Goal: Transaction & Acquisition: Purchase product/service

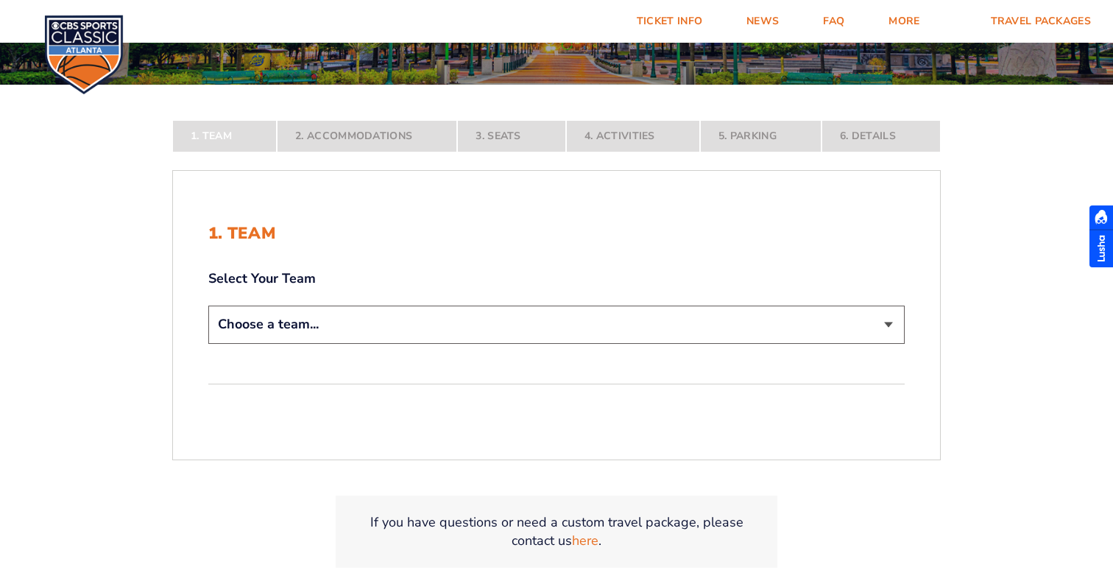
scroll to position [311, 0]
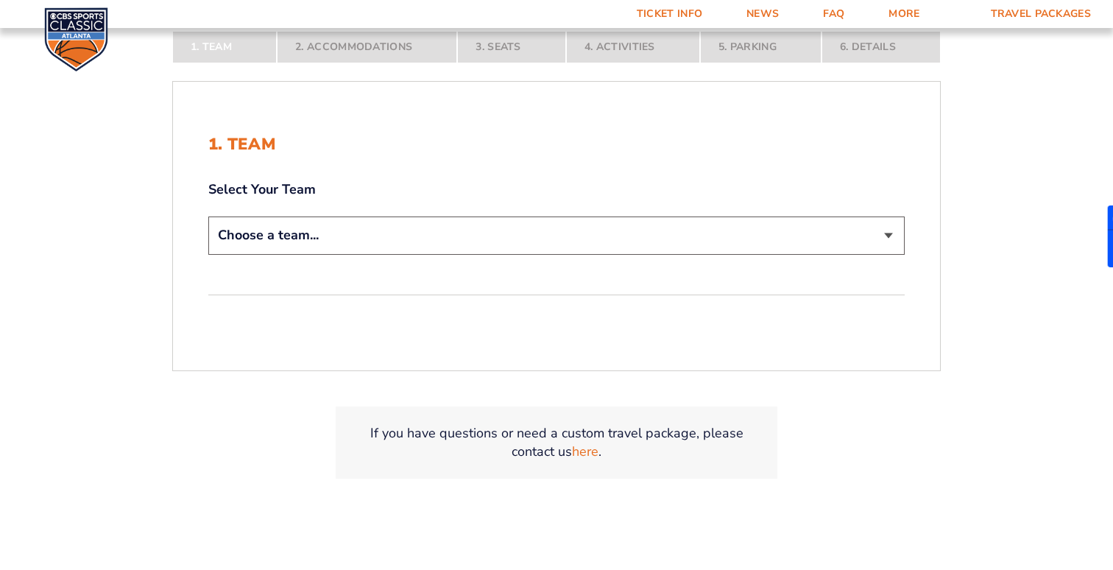
click at [467, 243] on select "Choose a team... Kentucky Wildcats Ohio State Buckeyes North Carolina Tar Heels…" at bounding box center [556, 235] width 696 height 38
select select "12956"
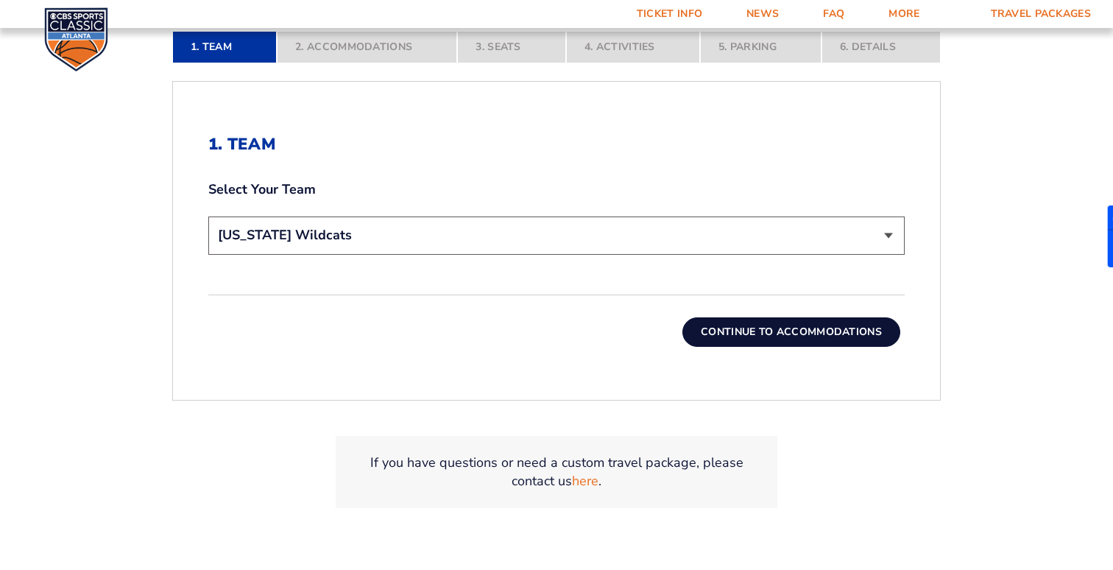
click at [730, 334] on button "Continue To Accommodations" at bounding box center [791, 331] width 218 height 29
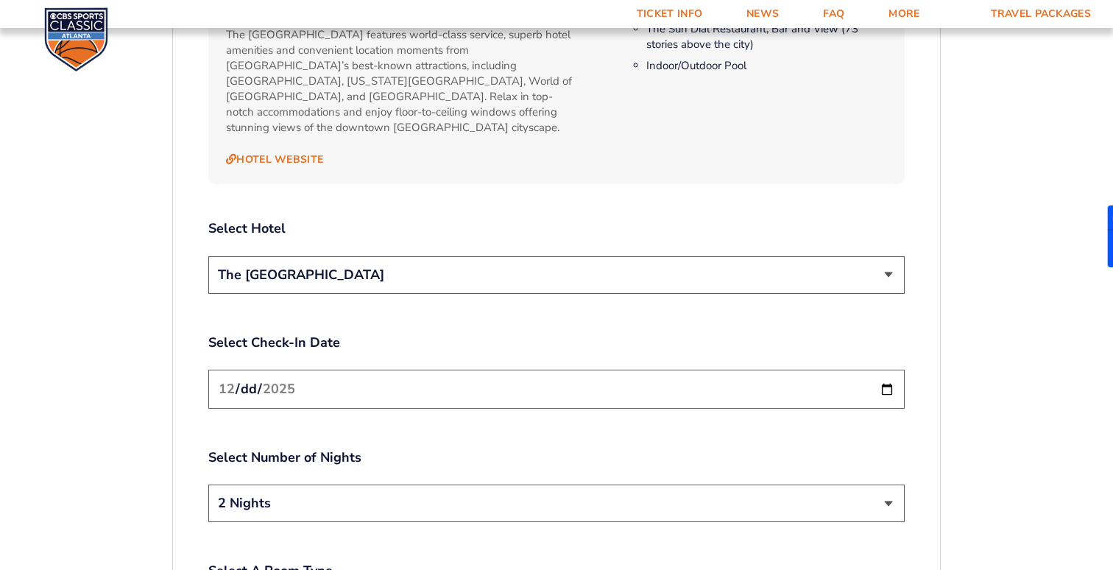
scroll to position [1538, 0]
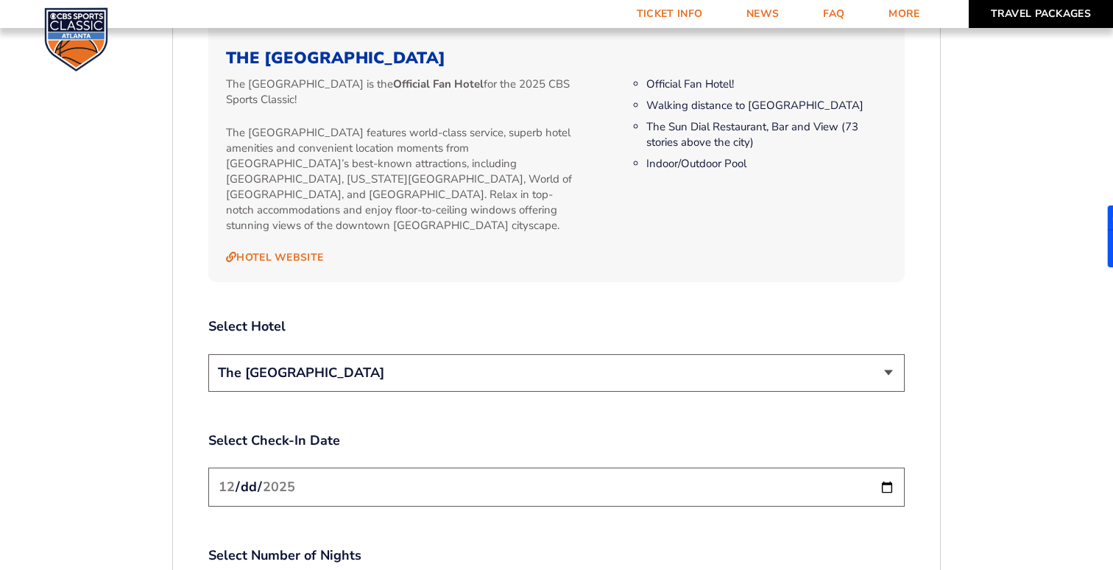
click at [1032, 16] on link "Travel Packages" at bounding box center [1040, 14] width 145 height 28
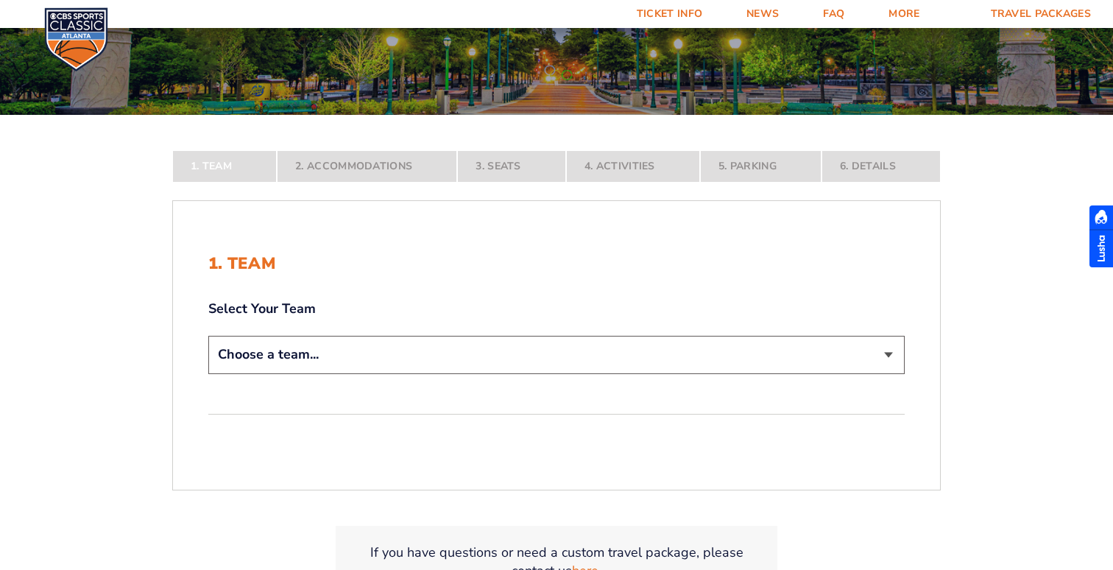
scroll to position [243, 0]
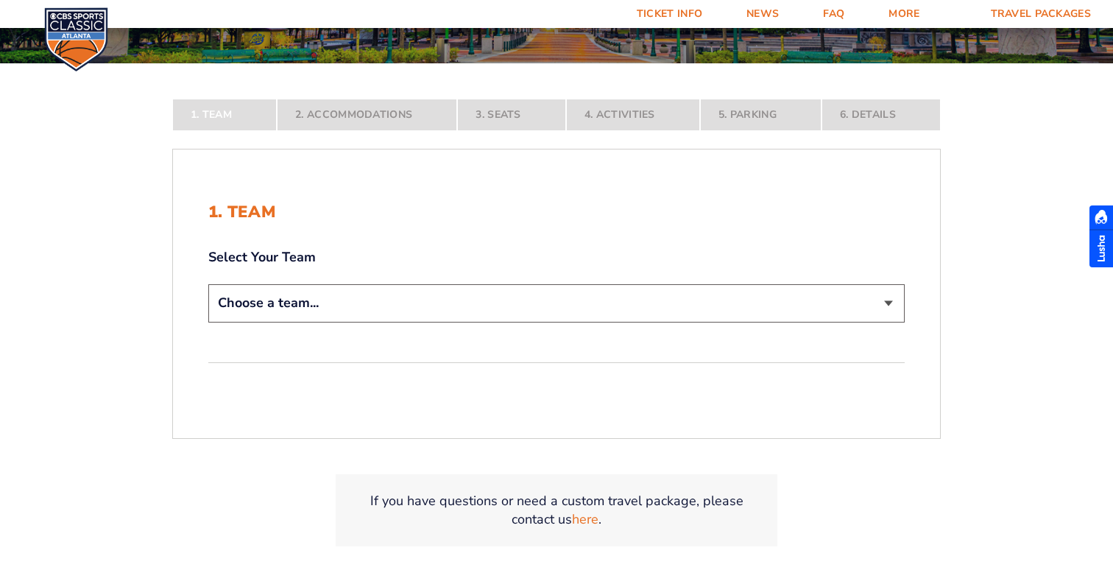
click at [520, 308] on select "Choose a team... Kentucky Wildcats Ohio State Buckeyes North Carolina Tar Heels…" at bounding box center [556, 303] width 696 height 38
select select "12757"
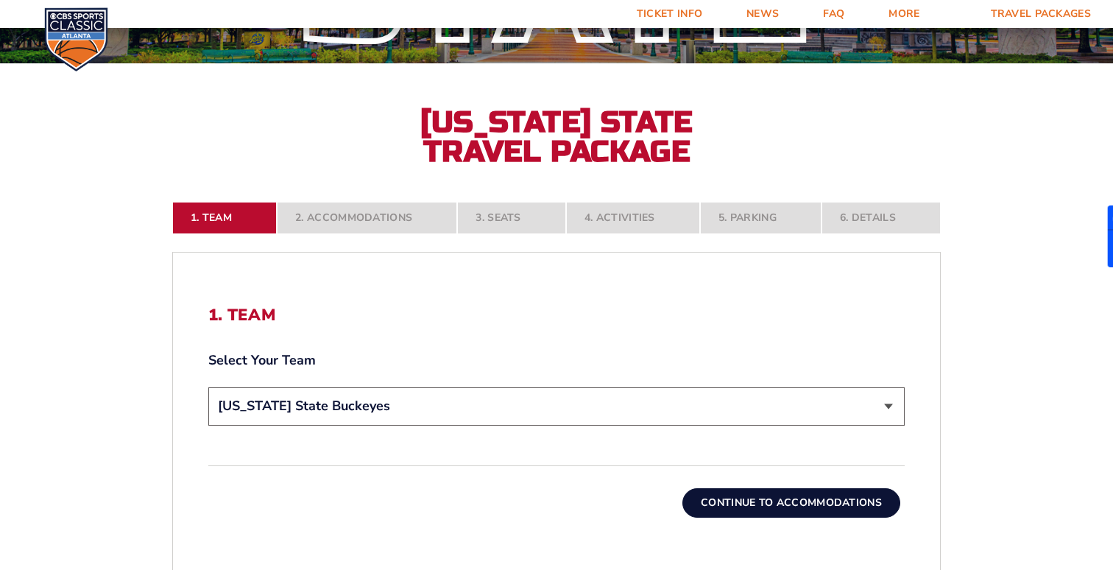
click at [726, 501] on button "Continue To Accommodations" at bounding box center [791, 502] width 218 height 29
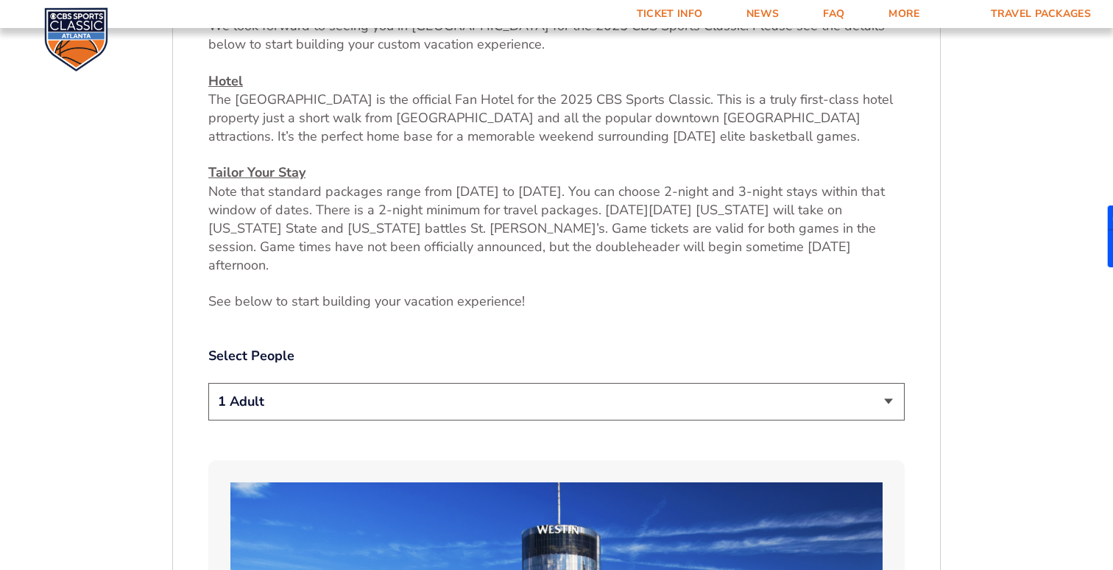
scroll to position [616, 0]
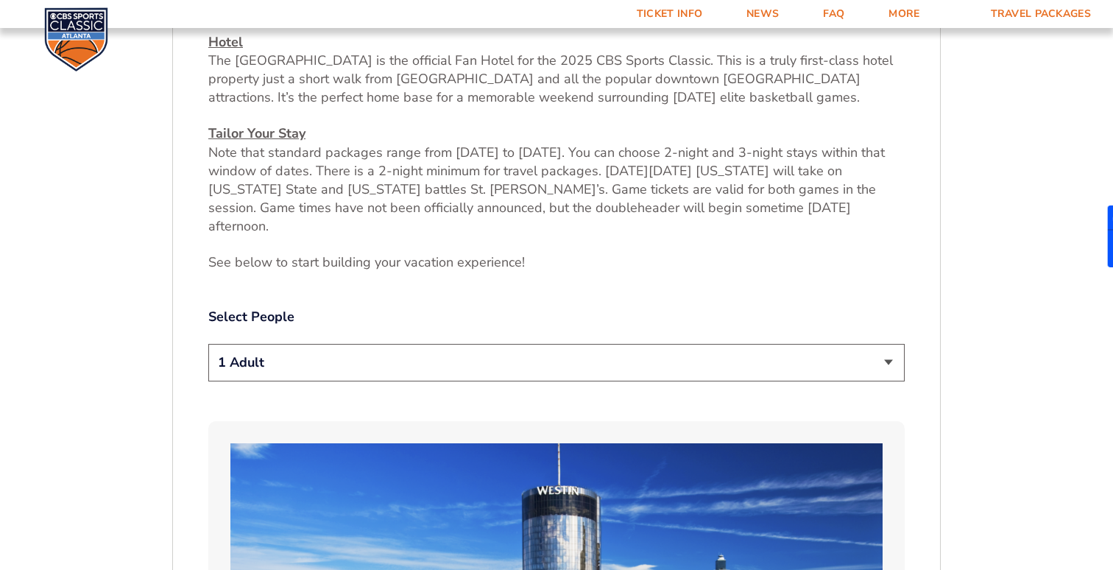
click at [533, 350] on select "1 Adult 2 Adults 3 Adults 4 Adults 2 Adults + 1 Child 2 Adults + 2 Children 2 A…" at bounding box center [556, 363] width 696 height 38
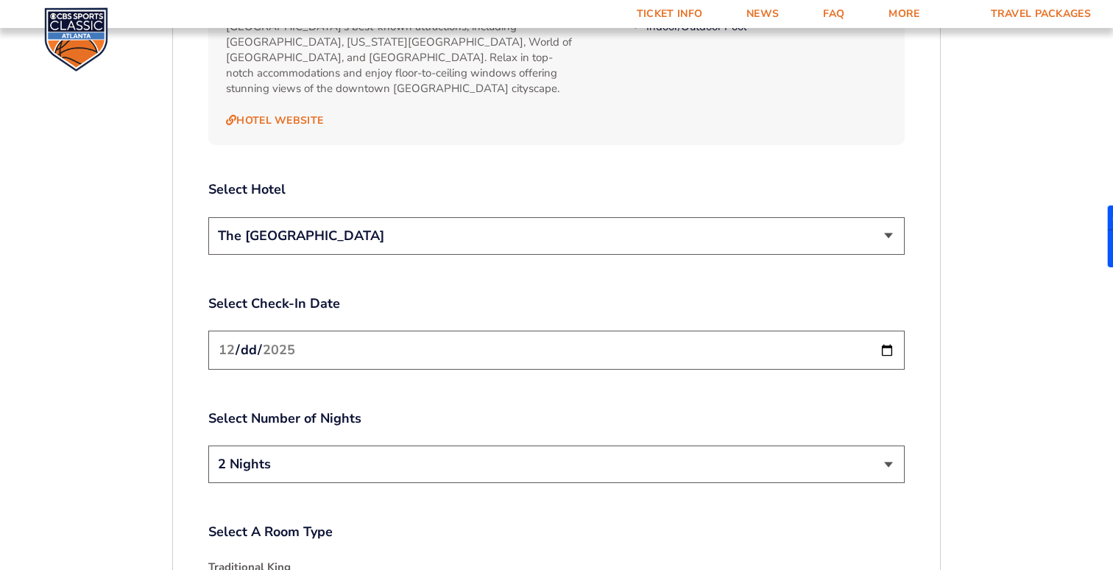
scroll to position [1712, 0]
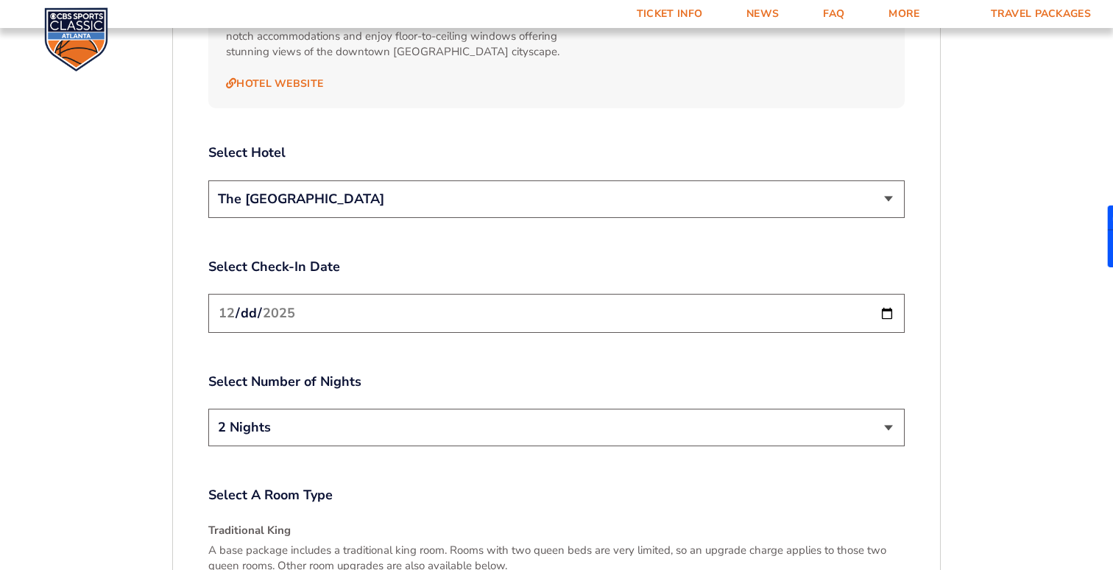
click at [525, 294] on input "2025-12-19" at bounding box center [556, 313] width 696 height 39
click at [878, 294] on input "2025-12-19" at bounding box center [556, 313] width 696 height 39
click at [888, 294] on input "2025-12-19" at bounding box center [556, 313] width 696 height 39
click at [809, 408] on select "2 Nights 3 Nights" at bounding box center [556, 427] width 696 height 38
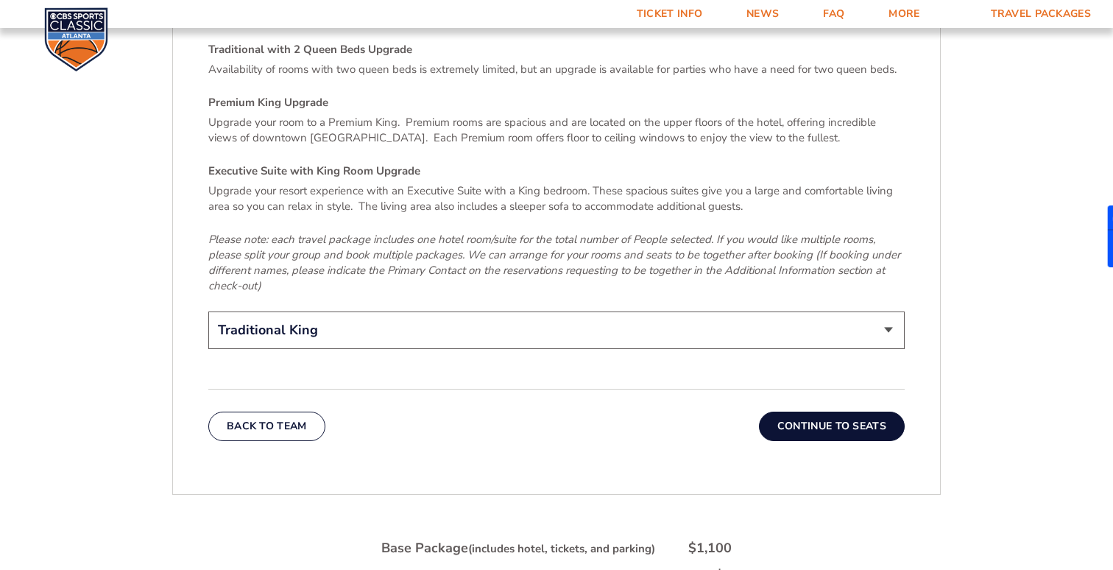
click at [854, 411] on button "Continue To Seats" at bounding box center [832, 425] width 146 height 29
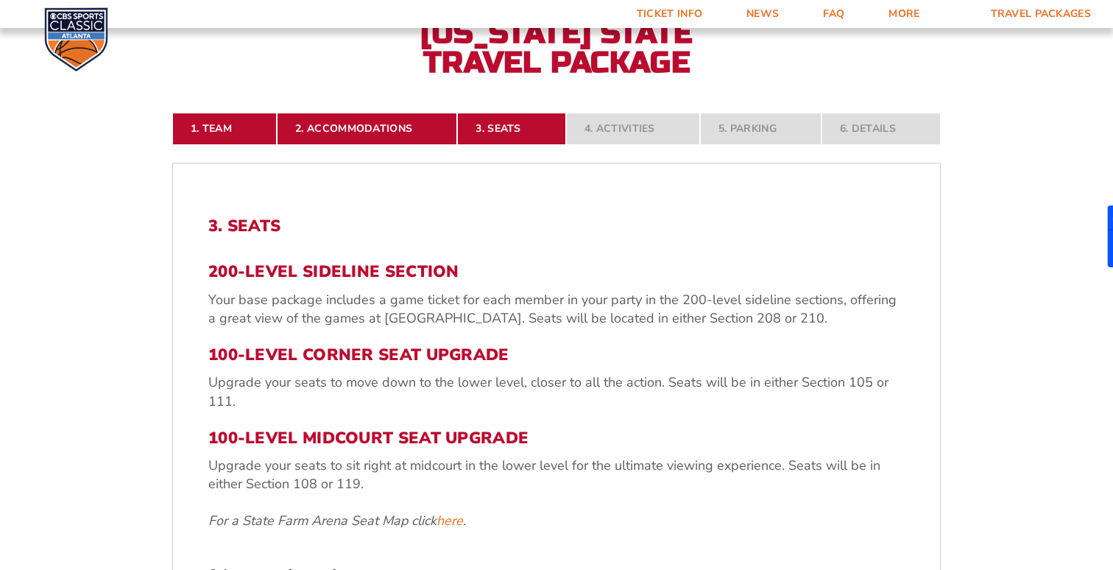
scroll to position [639, 0]
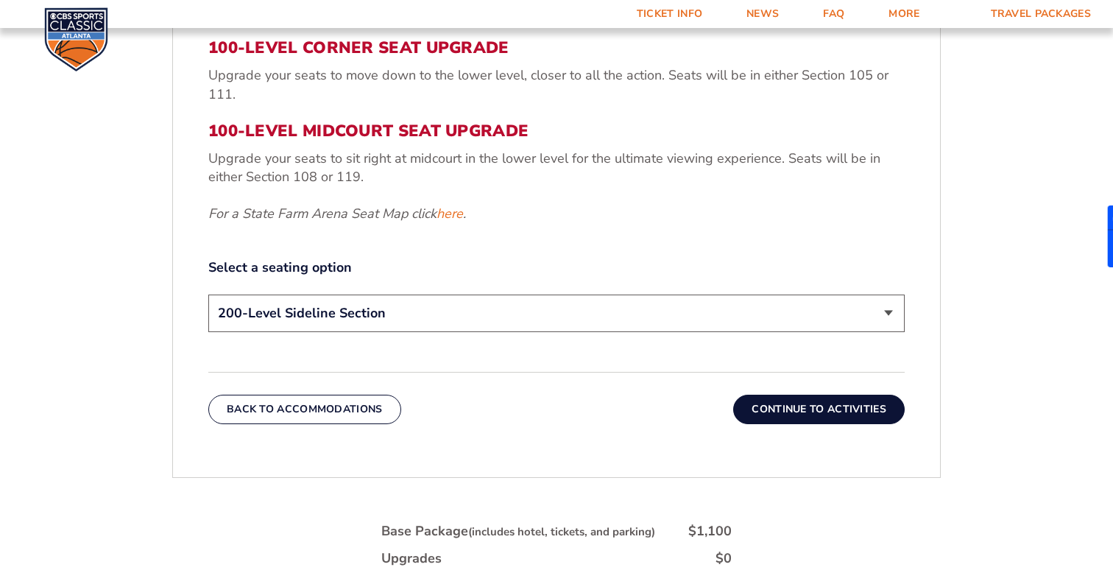
click at [785, 406] on button "Continue To Activities" at bounding box center [818, 408] width 171 height 29
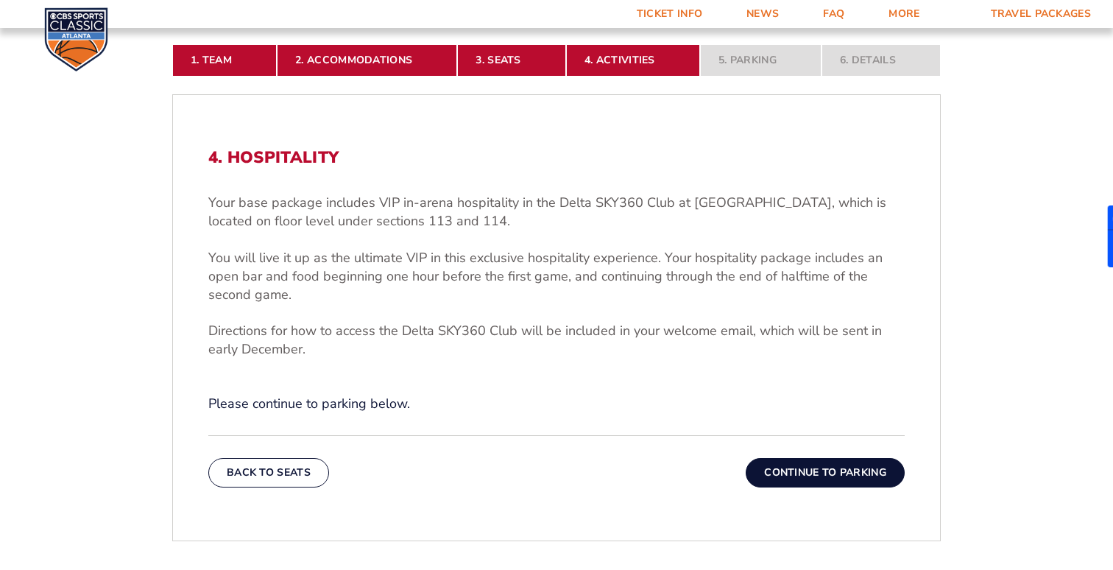
scroll to position [491, 0]
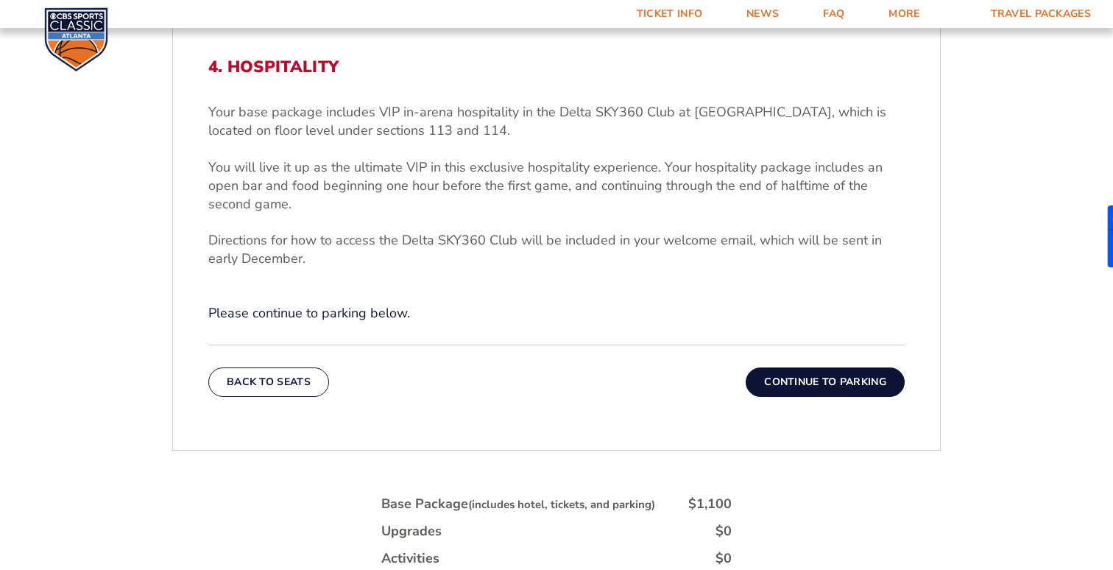
click at [827, 379] on button "Continue To Parking" at bounding box center [824, 381] width 159 height 29
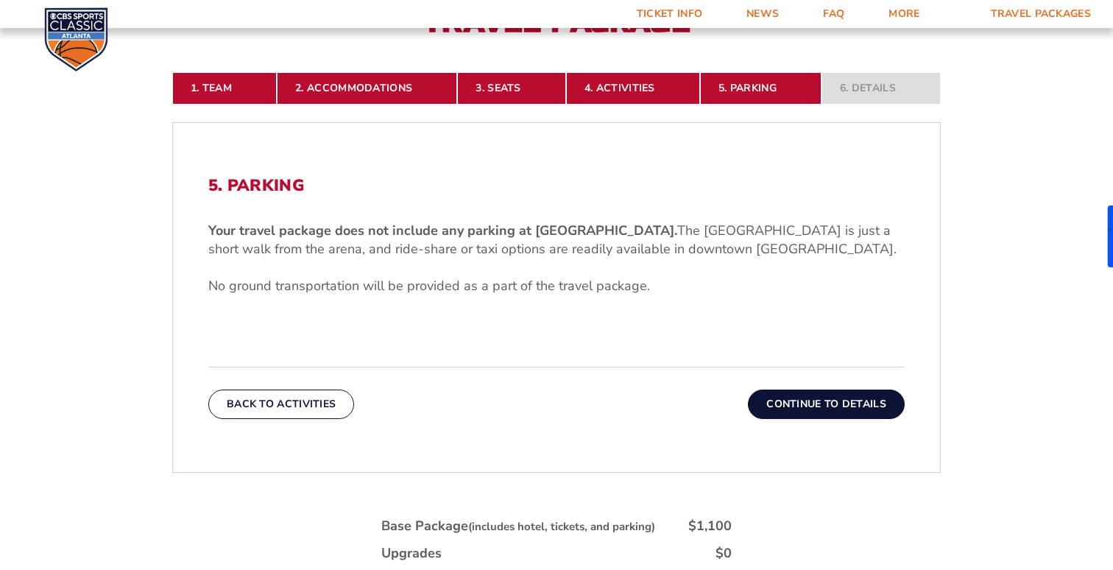
click at [824, 408] on button "Continue To Details" at bounding box center [826, 403] width 157 height 29
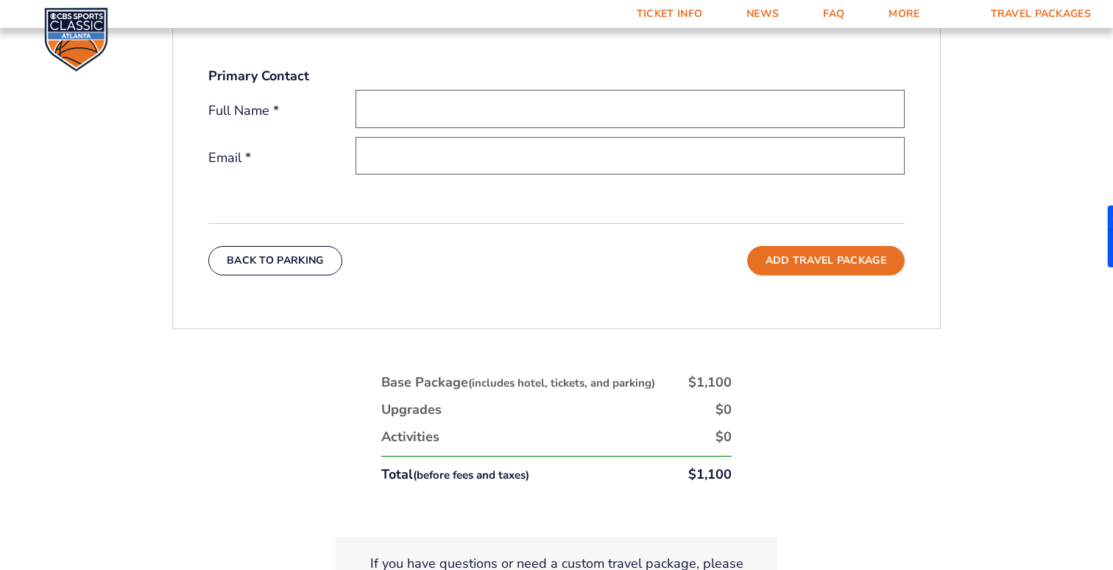
scroll to position [435, 0]
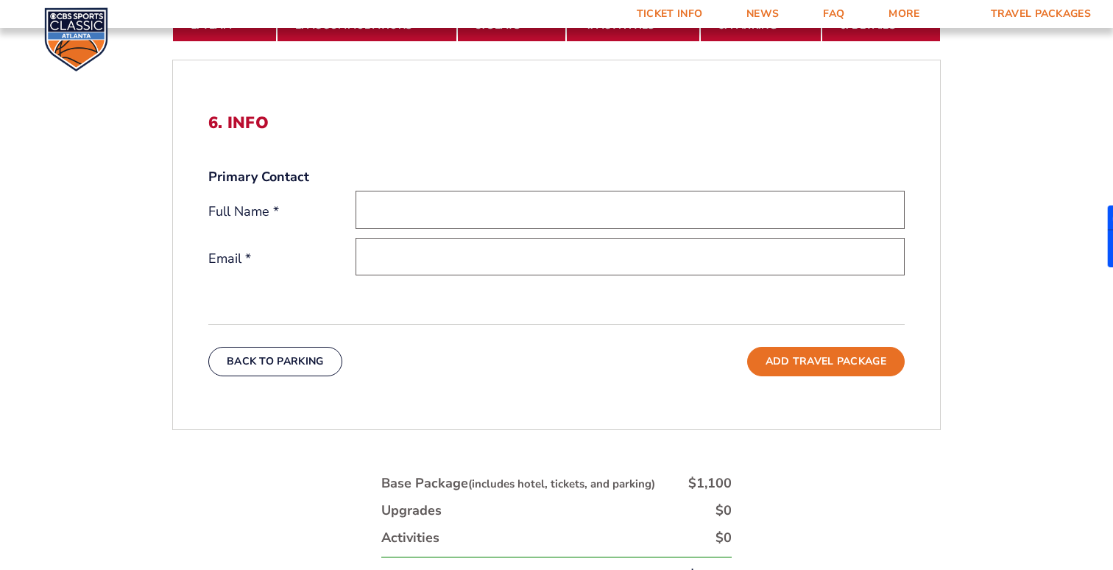
click at [506, 212] on input "text" at bounding box center [629, 210] width 549 height 38
type input "Andrew Goodwin"
type input "Agoodwin123@gmail.com"
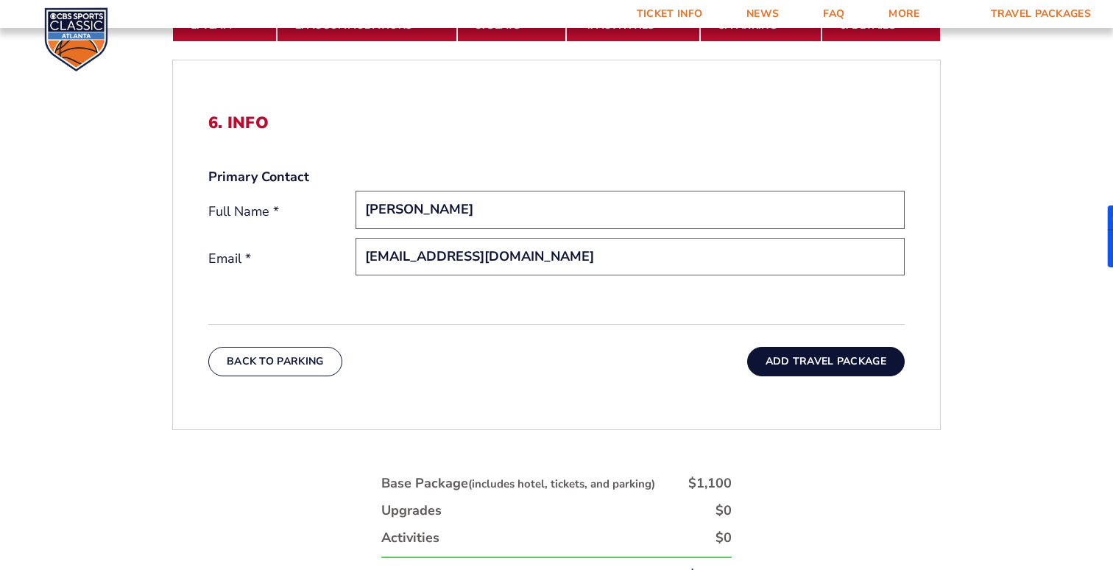
click at [815, 355] on button "Add Travel Package" at bounding box center [825, 361] width 157 height 29
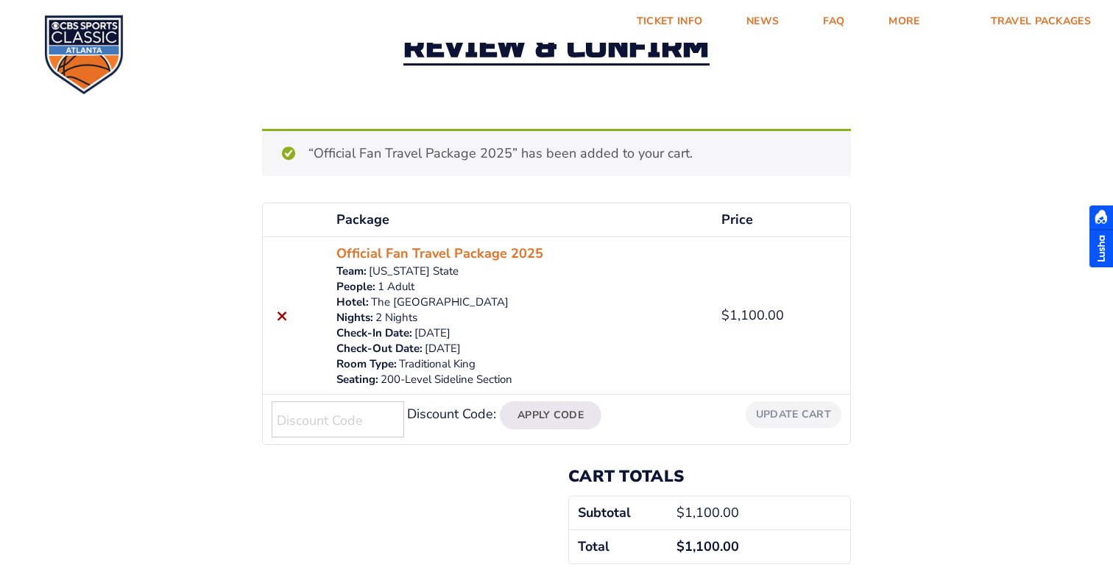
scroll to position [202, 0]
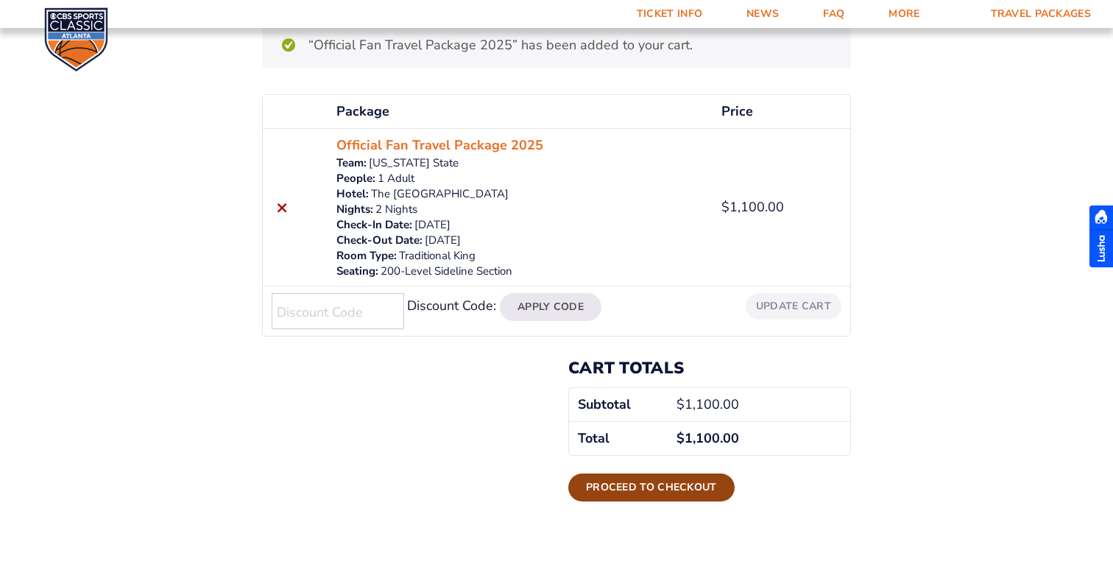
click at [637, 491] on link "Proceed to checkout" at bounding box center [651, 487] width 166 height 28
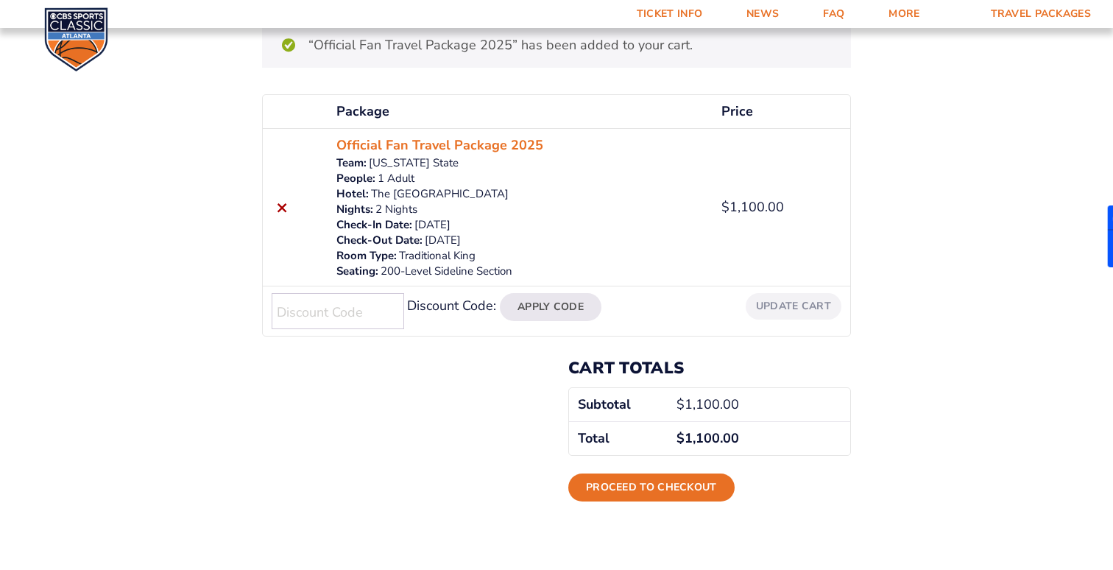
scroll to position [119, 0]
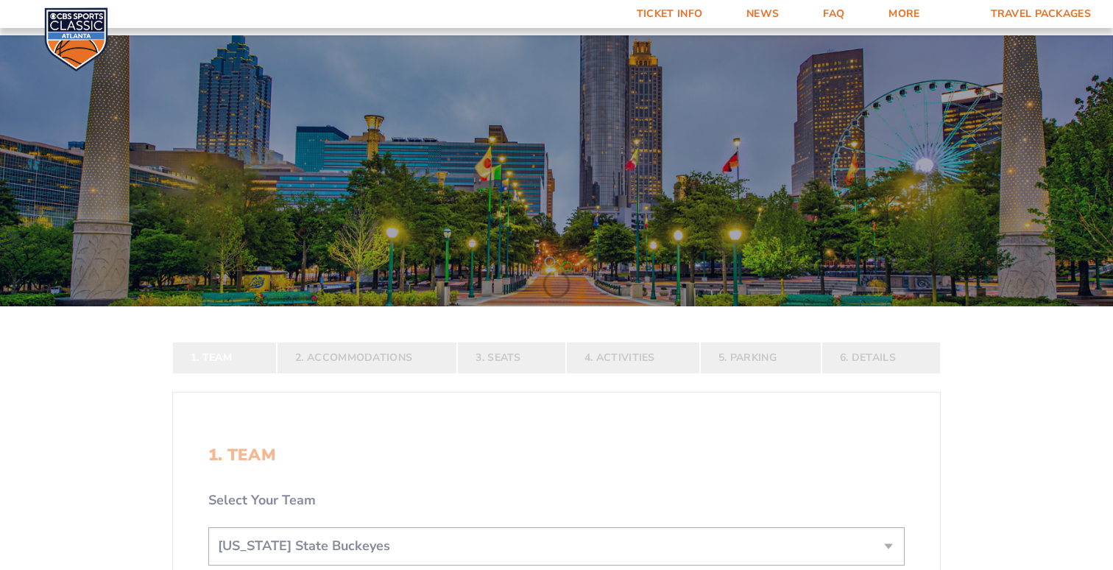
select select "12757"
